Goal: Navigation & Orientation: Find specific page/section

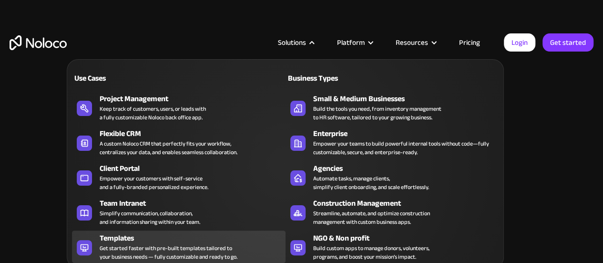
click at [193, 250] on div "Get started faster with pre-built templates tailored to your business needs — f…" at bounding box center [169, 251] width 138 height 17
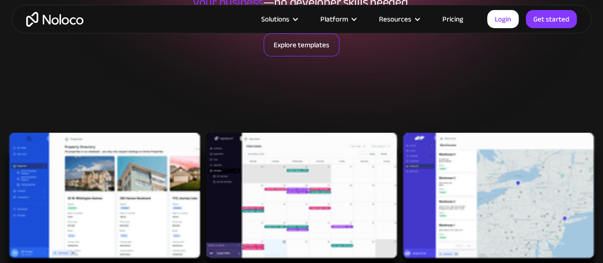
click at [305, 46] on link "Explore templates" at bounding box center [301, 44] width 76 height 23
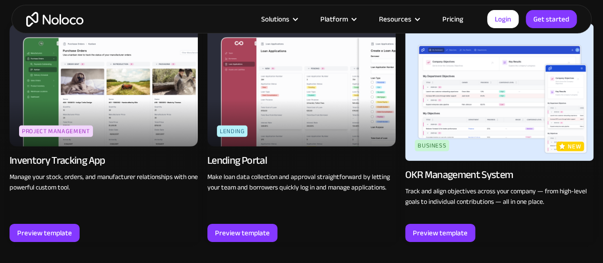
scroll to position [1439, 0]
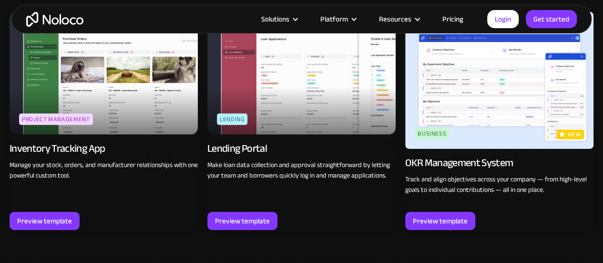
click at [456, 21] on link "Pricing" at bounding box center [452, 19] width 45 height 12
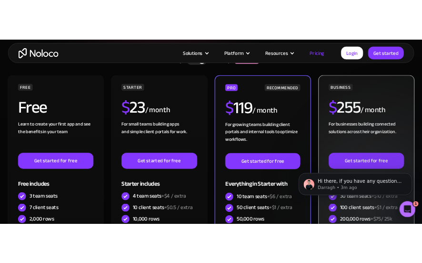
scroll to position [191, 0]
